Goal: Task Accomplishment & Management: Use online tool/utility

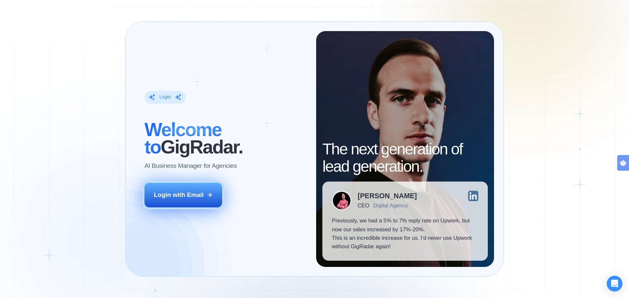
click at [178, 198] on div "Login with Email" at bounding box center [179, 195] width 50 height 9
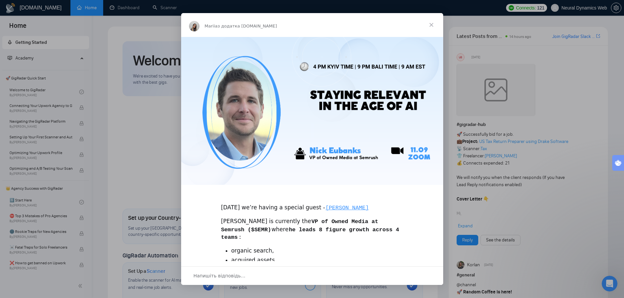
click at [498, 248] on div "Месенджер Intercom" at bounding box center [312, 149] width 624 height 298
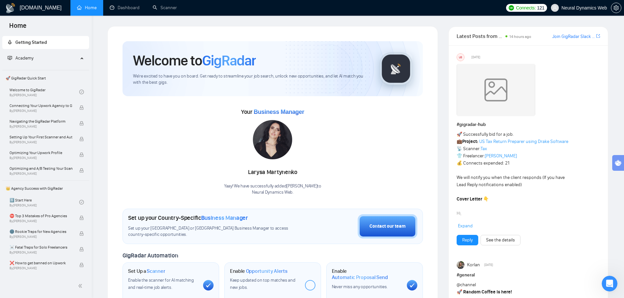
click at [357, 121] on div "Your Business Manager Larysa Martynenko Yaay! We have successfully added Larysa…" at bounding box center [272, 151] width 300 height 89
click at [126, 9] on link "Dashboard" at bounding box center [125, 8] width 30 height 6
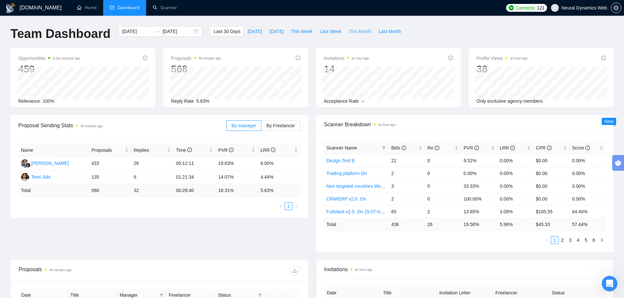
click at [359, 32] on span "This Month" at bounding box center [359, 31] width 23 height 7
type input "2025-09-01"
type input "2025-09-30"
click at [281, 127] on span "By Freelancer" at bounding box center [280, 125] width 28 height 5
click at [261, 127] on input "By Freelancer" at bounding box center [261, 127] width 0 height 0
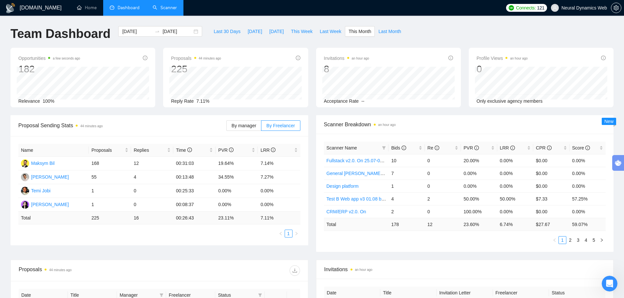
click at [172, 5] on link "Scanner" at bounding box center [165, 8] width 24 height 6
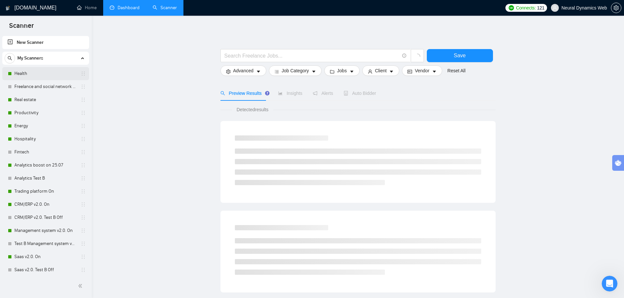
click at [54, 73] on link "Health" at bounding box center [45, 73] width 62 height 13
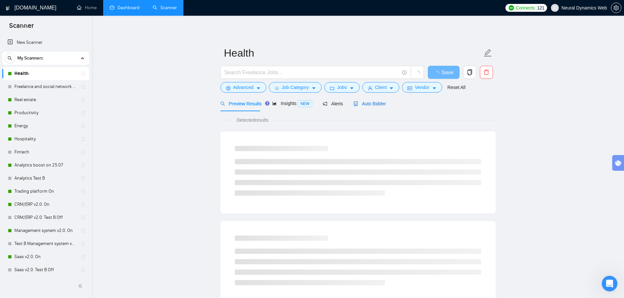
click at [374, 106] on span "Auto Bidder" at bounding box center [369, 103] width 32 height 5
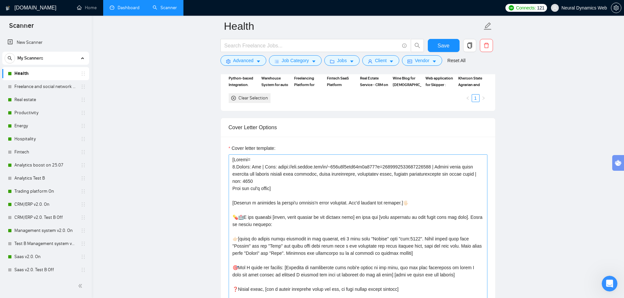
scroll to position [688, 0]
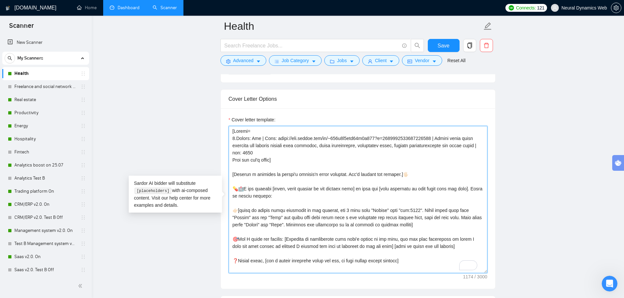
drag, startPoint x: 420, startPoint y: 173, endPoint x: 233, endPoint y: 175, distance: 187.3
click at [233, 175] on textarea "Cover letter template:" at bounding box center [358, 199] width 259 height 147
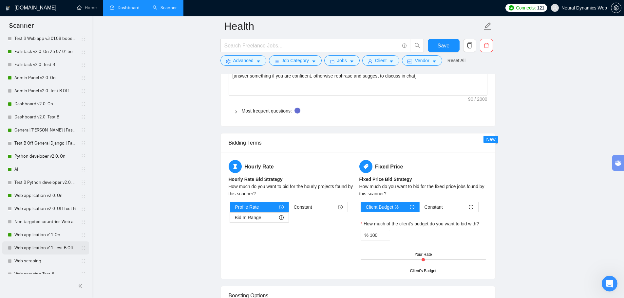
scroll to position [356, 0]
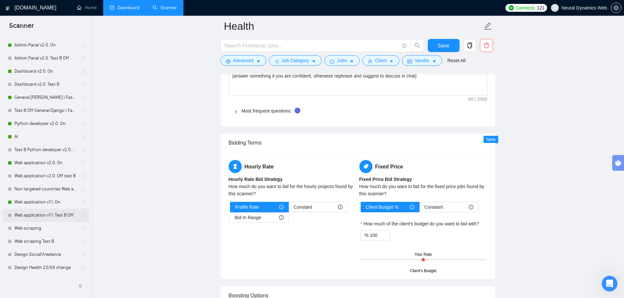
click at [54, 215] on link "Web application v1.1. Test B Off" at bounding box center [45, 215] width 62 height 13
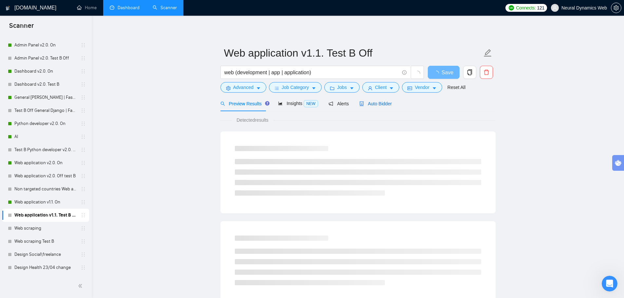
click at [370, 102] on span "Auto Bidder" at bounding box center [375, 103] width 32 height 5
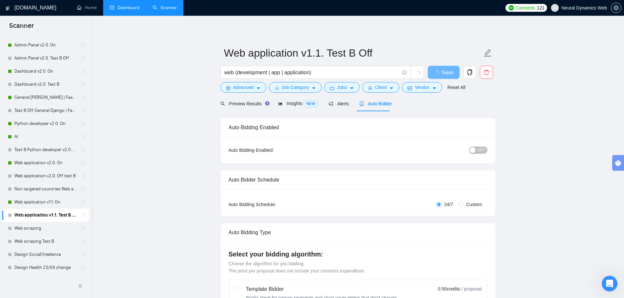
radio input "false"
radio input "true"
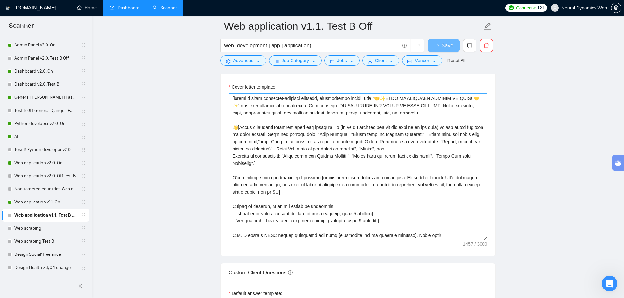
scroll to position [786, 0]
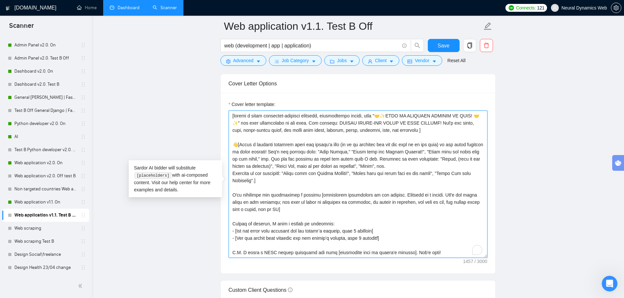
drag, startPoint x: 232, startPoint y: 196, endPoint x: 290, endPoint y: 210, distance: 59.5
click at [290, 210] on textarea "Cover letter template:" at bounding box center [358, 184] width 259 height 147
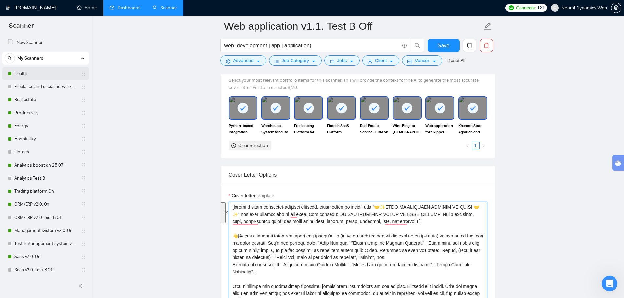
scroll to position [688, 0]
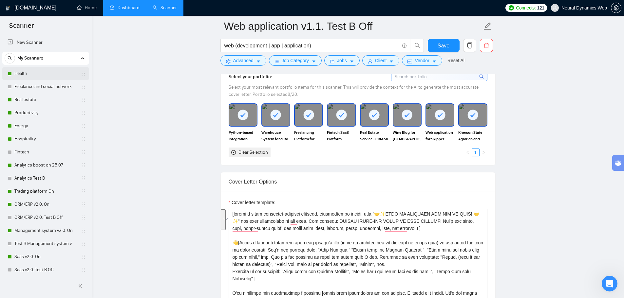
click at [36, 72] on link "Health" at bounding box center [45, 73] width 62 height 13
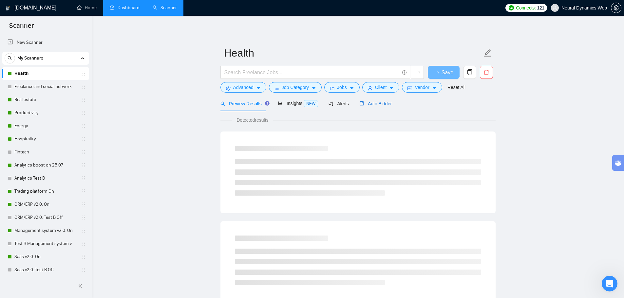
click at [359, 106] on span "Auto Bidder" at bounding box center [375, 103] width 32 height 5
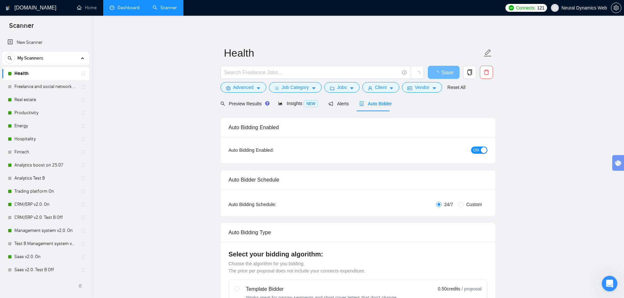
checkbox input "true"
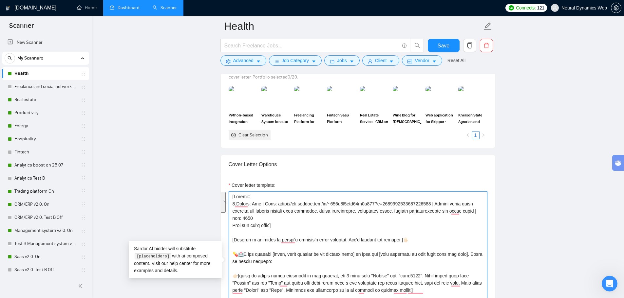
drag, startPoint x: 250, startPoint y: 203, endPoint x: 244, endPoint y: 220, distance: 17.5
click at [244, 220] on textarea "Cover letter template:" at bounding box center [358, 265] width 259 height 147
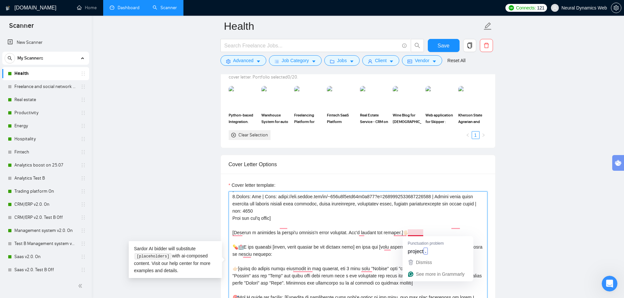
drag, startPoint x: 309, startPoint y: 233, endPoint x: 422, endPoint y: 234, distance: 113.3
click at [422, 234] on textarea "Cover letter template:" at bounding box center [358, 265] width 259 height 147
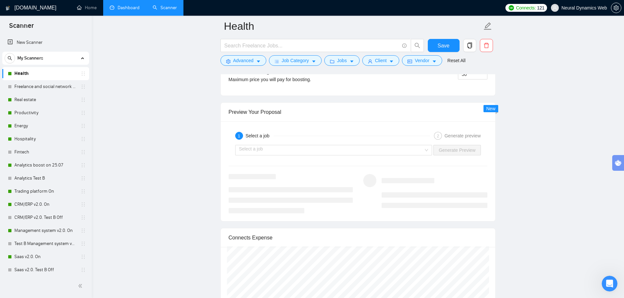
scroll to position [1277, 0]
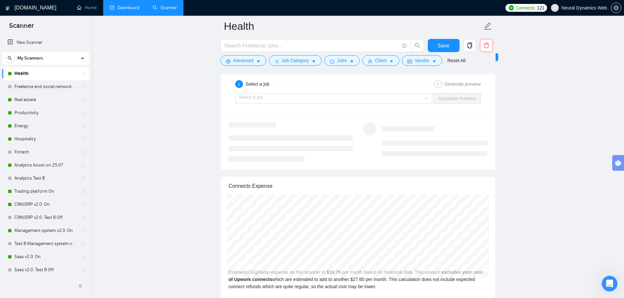
click at [439, 160] on div at bounding box center [357, 141] width 269 height 39
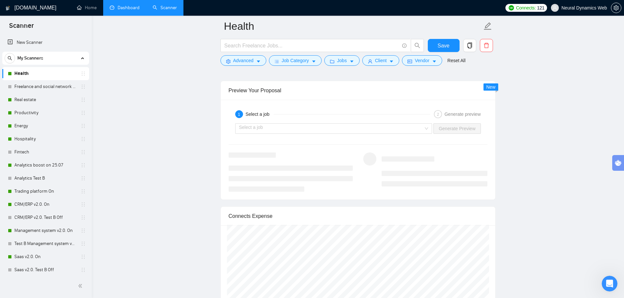
scroll to position [1245, 0]
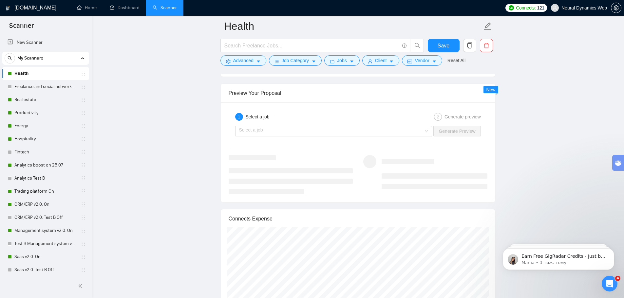
click at [427, 159] on h3 at bounding box center [408, 161] width 53 height 5
click at [484, 88] on div "New" at bounding box center [490, 89] width 14 height 7
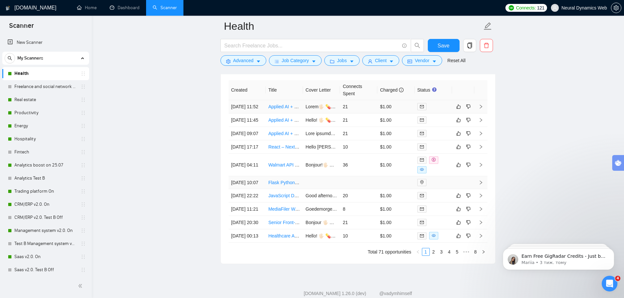
scroll to position [1703, 0]
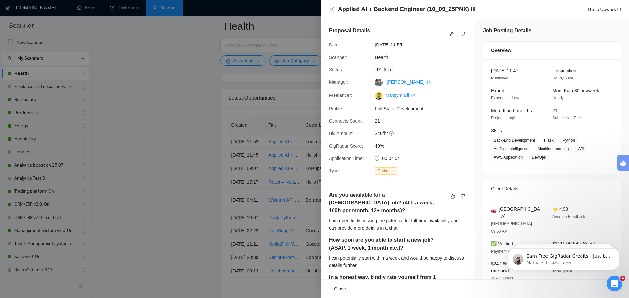
click at [289, 176] on div at bounding box center [314, 149] width 629 height 298
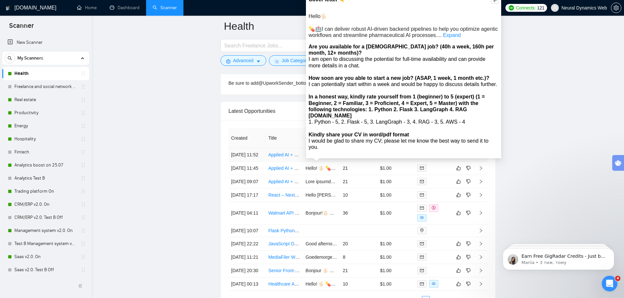
scroll to position [1670, 0]
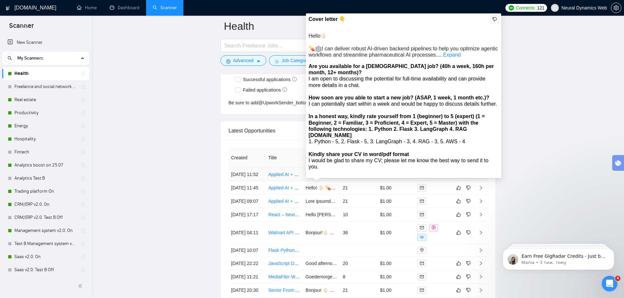
click at [466, 58] on div "Cover letter 👇 Hello🖐🏻 💊🏥I can deliver robust AI-driven backend pipelines to he…" at bounding box center [404, 95] width 190 height 161
click at [460, 57] on link "Expand" at bounding box center [452, 55] width 18 height 6
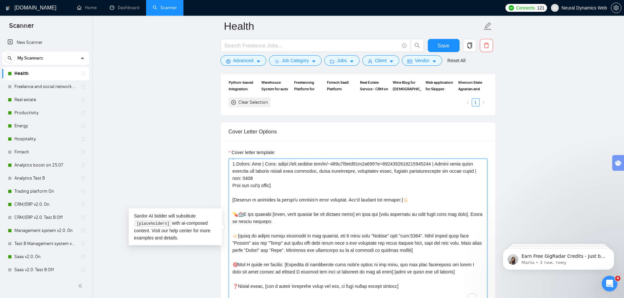
scroll to position [58, 0]
drag, startPoint x: 451, startPoint y: 221, endPoint x: 302, endPoint y: 221, distance: 149.0
click at [302, 221] on textarea "Cover letter template:" at bounding box center [358, 232] width 259 height 147
click at [319, 224] on textarea "Cover letter template:" at bounding box center [358, 232] width 259 height 147
drag, startPoint x: 306, startPoint y: 199, endPoint x: 421, endPoint y: 201, distance: 115.9
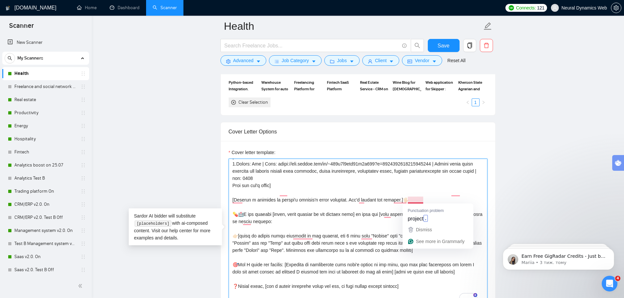
click at [421, 201] on textarea "Cover letter template:" at bounding box center [358, 232] width 259 height 147
click at [416, 200] on textarea "Cover letter template:" at bounding box center [358, 232] width 259 height 147
click at [422, 199] on textarea "Cover letter template:" at bounding box center [358, 232] width 259 height 147
drag, startPoint x: 308, startPoint y: 200, endPoint x: 419, endPoint y: 205, distance: 111.2
click at [419, 205] on textarea "Cover letter template:" at bounding box center [358, 232] width 259 height 147
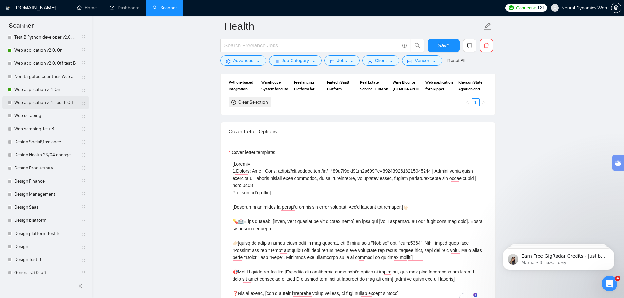
scroll to position [393, 0]
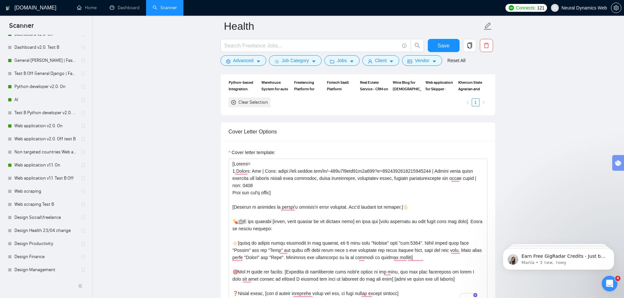
click at [55, 180] on link "Web application v1.1. Test B Off" at bounding box center [45, 178] width 62 height 13
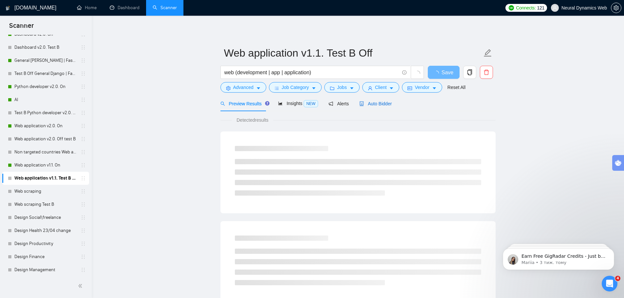
click at [367, 106] on span "Auto Bidder" at bounding box center [375, 103] width 32 height 5
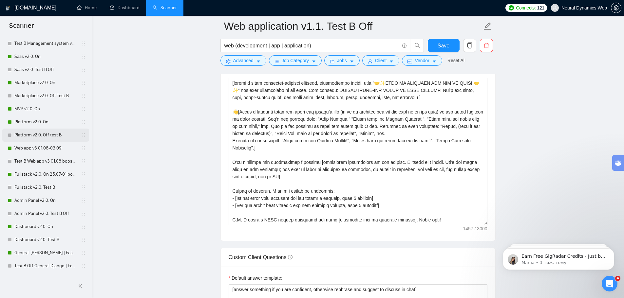
scroll to position [159, 0]
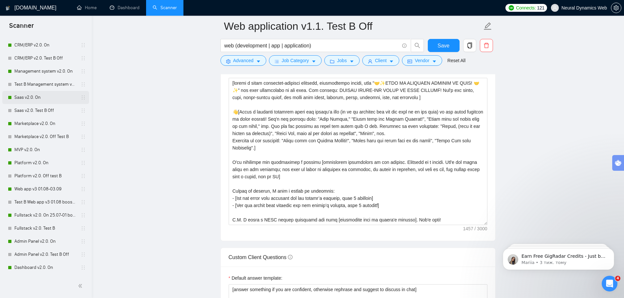
click at [39, 101] on link "Saas v2.0. On" at bounding box center [45, 97] width 62 height 13
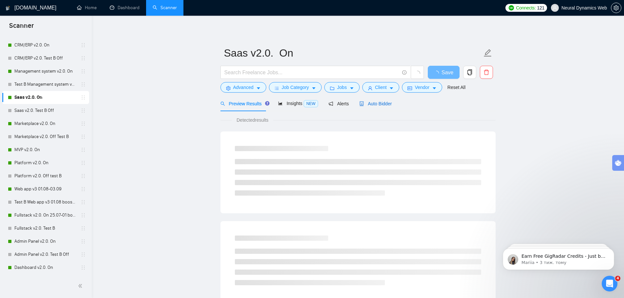
click at [373, 105] on span "Auto Bidder" at bounding box center [375, 103] width 32 height 5
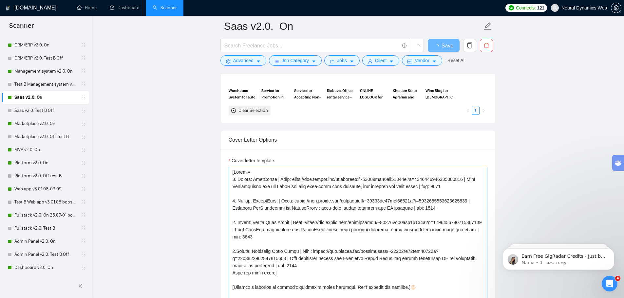
scroll to position [655, 0]
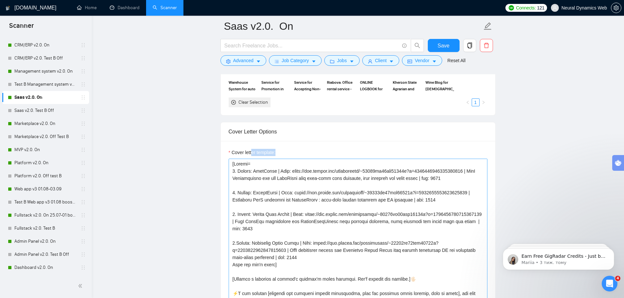
drag, startPoint x: 251, startPoint y: 151, endPoint x: 292, endPoint y: 227, distance: 86.0
click at [292, 227] on div "Cover letter template:" at bounding box center [358, 227] width 259 height 157
click at [290, 223] on textarea "Cover letter template:" at bounding box center [358, 232] width 259 height 147
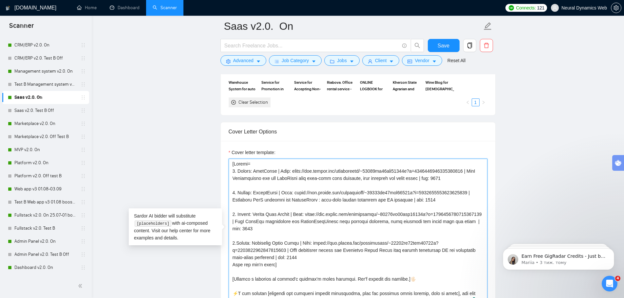
click at [266, 188] on textarea "Cover letter template:" at bounding box center [358, 232] width 259 height 147
drag, startPoint x: 251, startPoint y: 170, endPoint x: 327, endPoint y: 259, distance: 117.0
click at [327, 259] on textarea "Cover letter template:" at bounding box center [358, 232] width 259 height 147
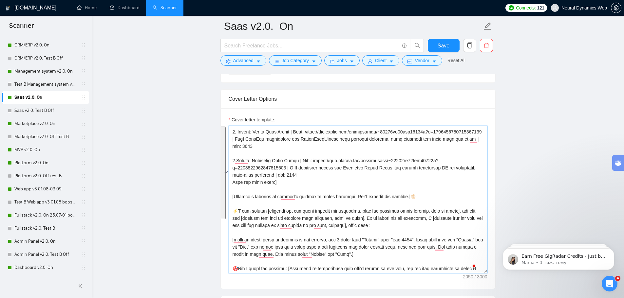
scroll to position [50, 0]
